Goal: Information Seeking & Learning: Learn about a topic

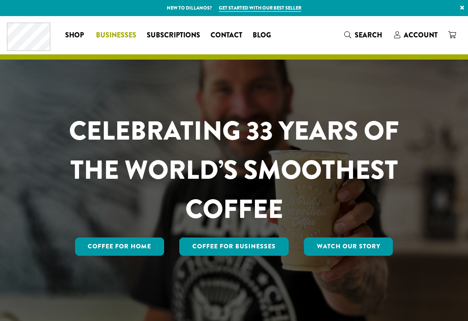
click at [110, 34] on span "Businesses" at bounding box center [116, 35] width 40 height 11
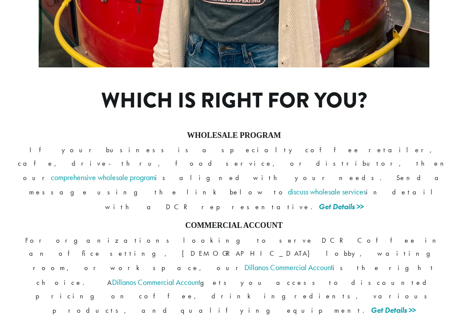
scroll to position [674, 0]
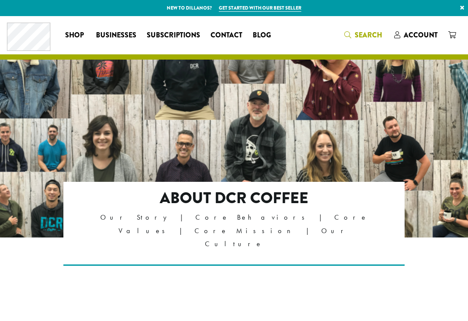
click at [347, 36] on icon "Search" at bounding box center [347, 34] width 7 height 7
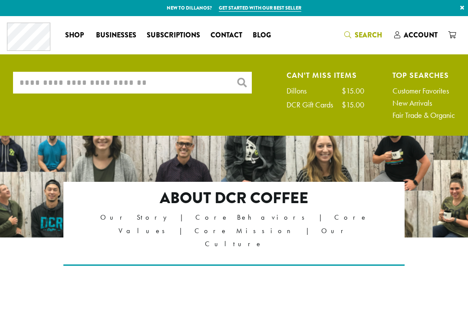
click at [163, 85] on input "What are you searching for?" at bounding box center [132, 83] width 239 height 22
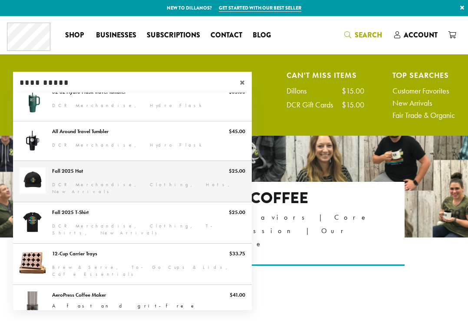
scroll to position [126, 0]
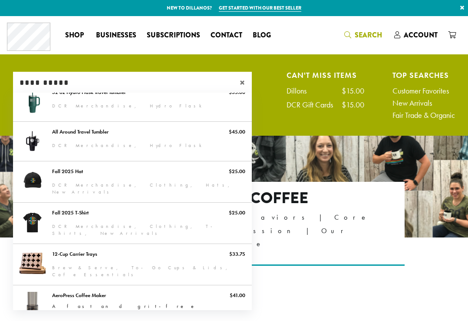
type input "**********"
click at [240, 84] on span "×" at bounding box center [246, 82] width 12 height 10
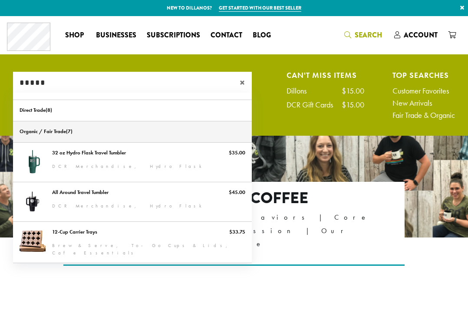
scroll to position [0, 0]
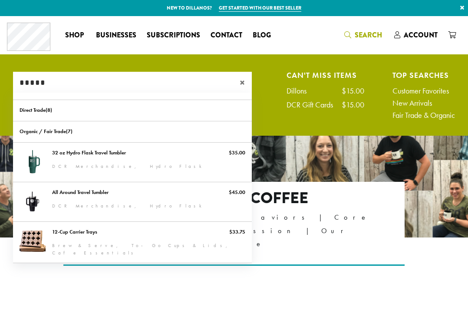
type input "*****"
click at [170, 57] on header "Coffee All Coffees Best Sellers Blends Single Origins Dillanos Limited Organic …" at bounding box center [234, 37] width 468 height 43
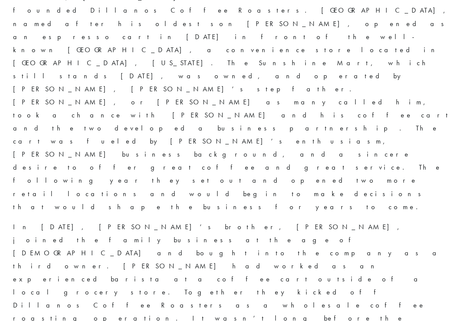
scroll to position [532, 0]
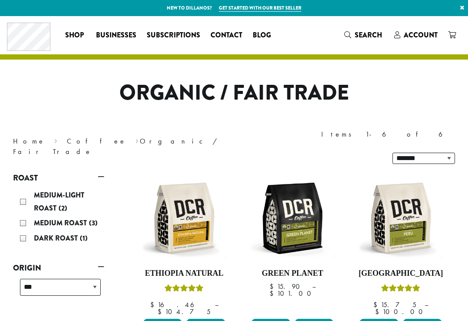
click at [72, 137] on nav "Home › Coffee › Organic / Fair Trade" at bounding box center [117, 146] width 208 height 21
click at [80, 136] on nav "Home › Coffee › Organic / Fair Trade" at bounding box center [117, 146] width 208 height 21
click at [104, 136] on nav "Home › Coffee › Organic / Fair Trade" at bounding box center [117, 146] width 208 height 21
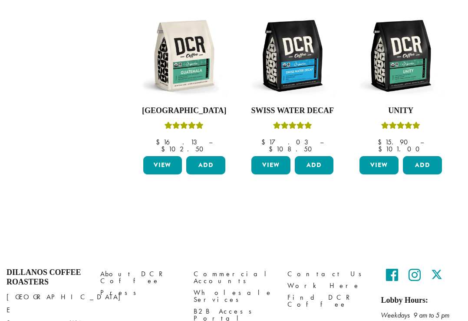
scroll to position [349, 0]
